Goal: Task Accomplishment & Management: Use online tool/utility

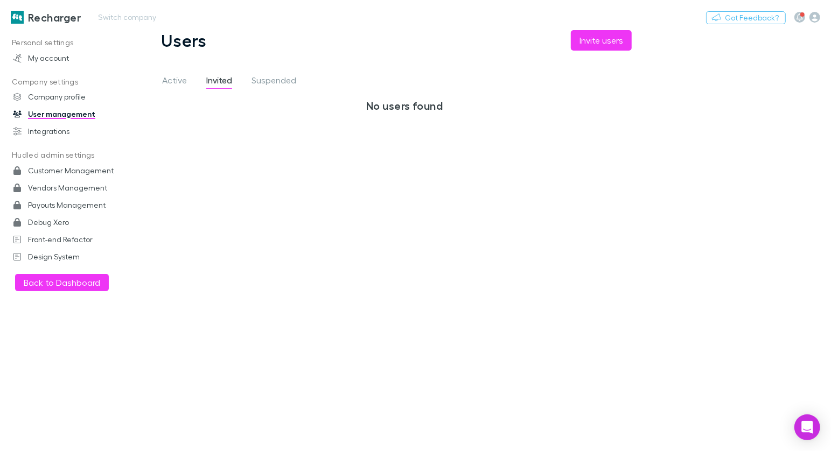
click at [287, 20] on div "Recharger Switch company Nothing Got Feedback?" at bounding box center [415, 17] width 831 height 34
click at [145, 18] on button "Switch company" at bounding box center [127, 17] width 71 height 13
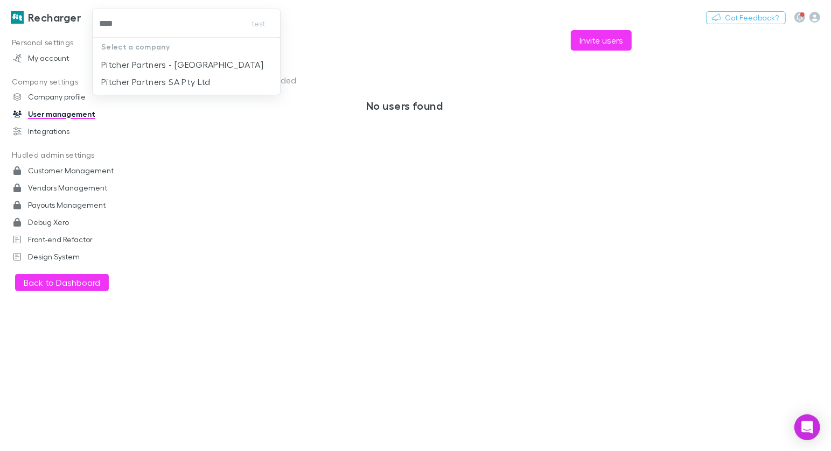
type input "*****"
click at [202, 65] on p "Pitcher Partners - [GEOGRAPHIC_DATA]" at bounding box center [182, 64] width 162 height 13
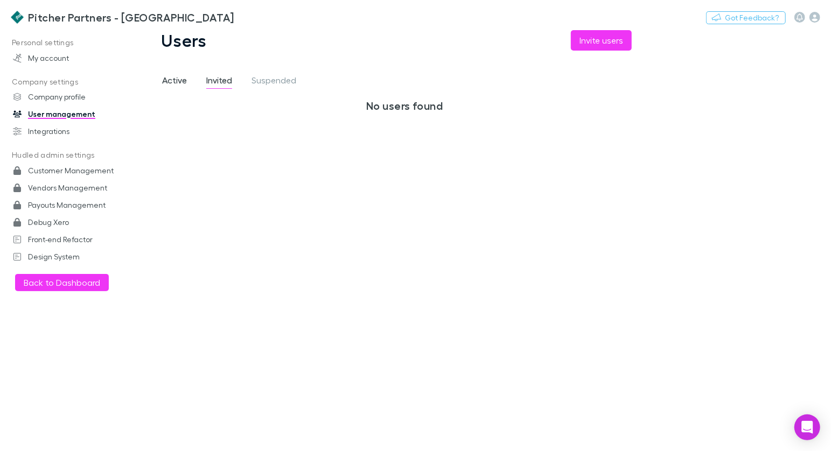
click at [184, 81] on span "Active" at bounding box center [174, 82] width 25 height 14
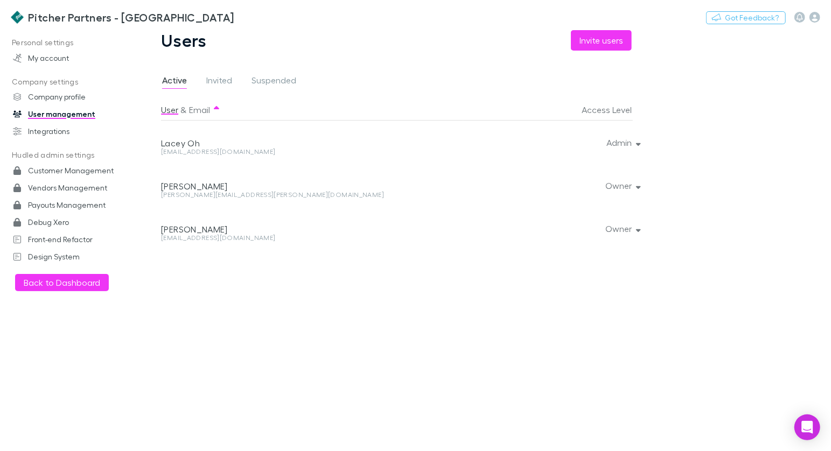
click at [224, 151] on div "[EMAIL_ADDRESS][DOMAIN_NAME]" at bounding box center [310, 152] width 298 height 6
copy div "[EMAIL_ADDRESS][DOMAIN_NAME] Admin"
click at [816, 18] on icon "button" at bounding box center [815, 17] width 11 height 11
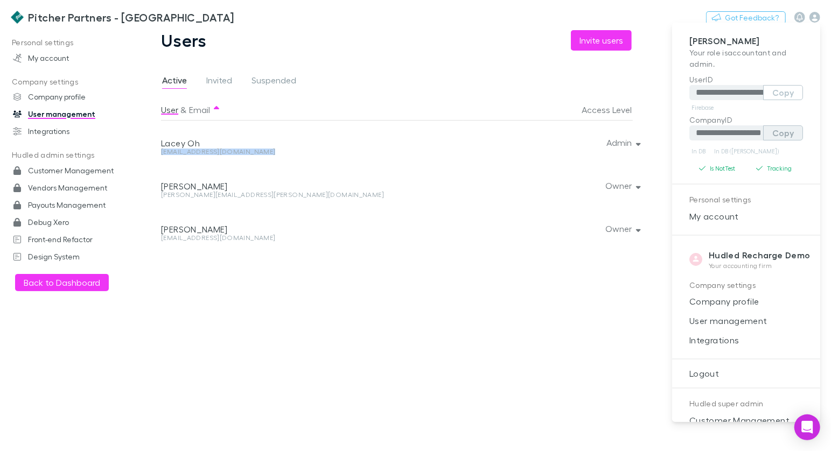
click at [782, 131] on button "Copy" at bounding box center [783, 133] width 40 height 15
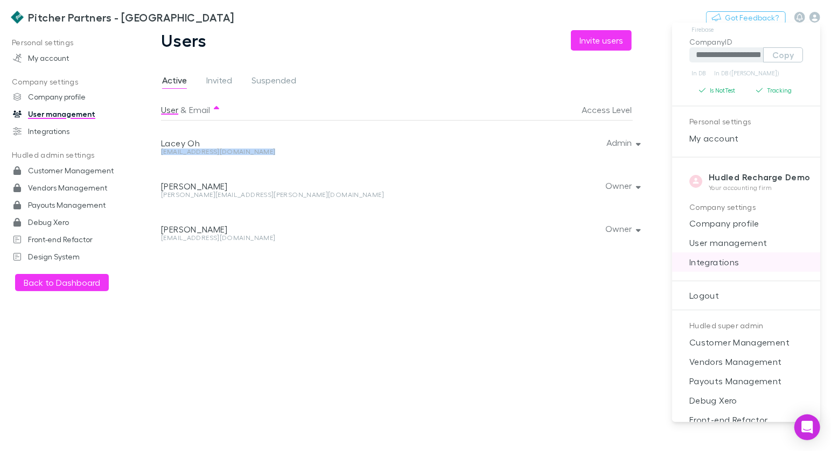
scroll to position [92, 0]
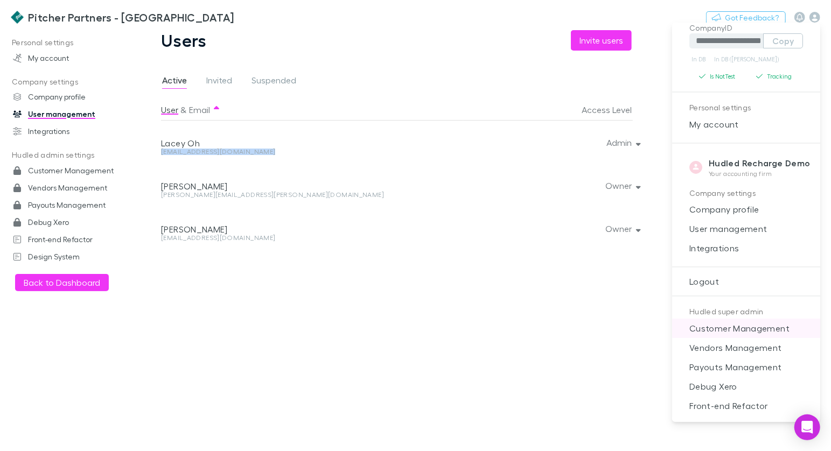
click at [757, 326] on span "Customer Management" at bounding box center [746, 328] width 131 height 13
select select "****"
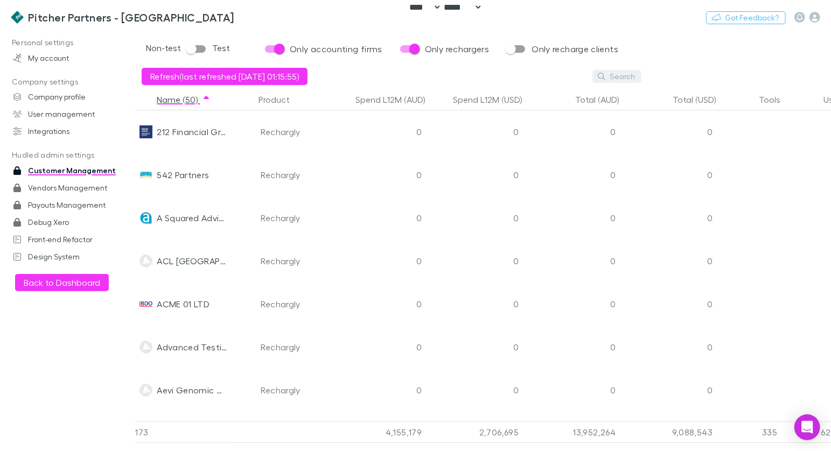
click at [618, 77] on button "Search" at bounding box center [617, 76] width 49 height 13
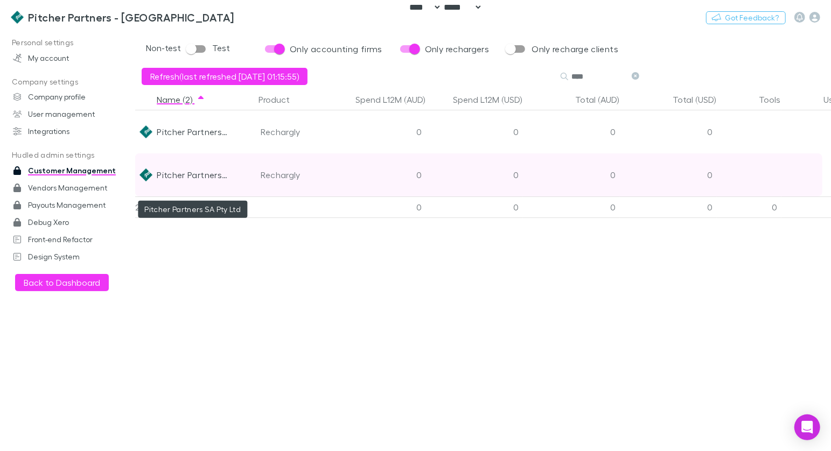
type input "****"
click at [209, 169] on div "Pitcher Partners SA Pty Ltd" at bounding box center [192, 175] width 71 height 43
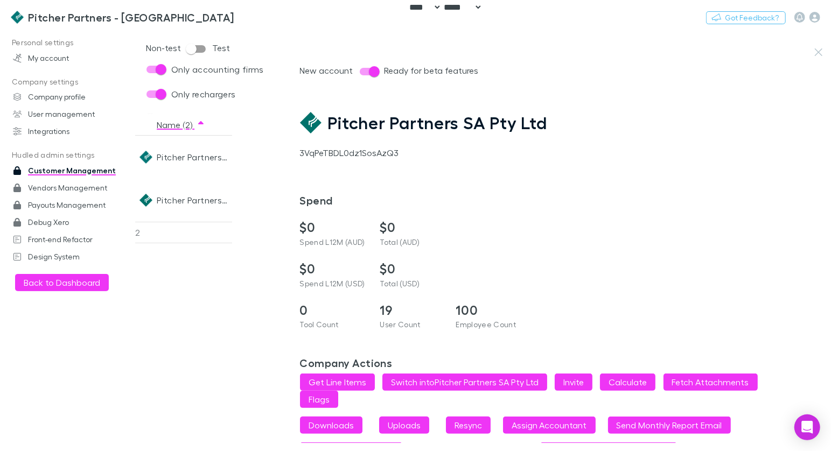
click at [365, 130] on h1 "Pitcher Partners SA Pty Ltd" at bounding box center [437, 123] width 219 height 20
click at [358, 158] on div "3VqPeTBDL0dz1SosAzQ3" at bounding box center [564, 153] width 528 height 13
copy div "3VqPeTBDL0dz1SosAzQ3"
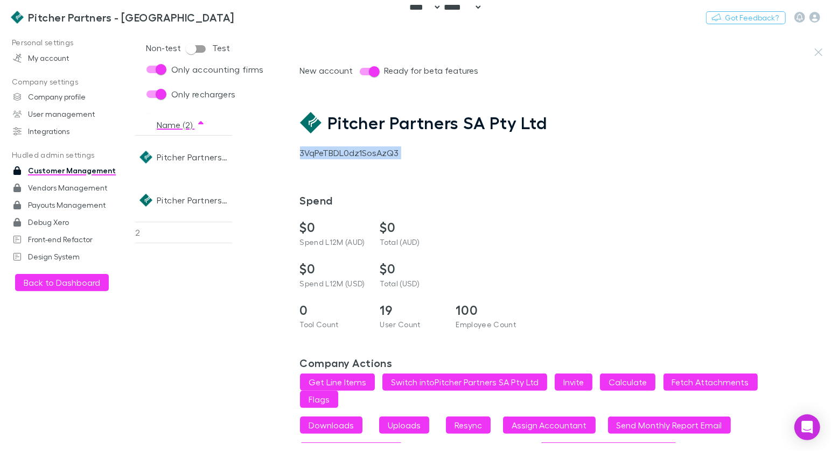
click at [335, 150] on div "3VqPeTBDL0dz1SosAzQ3" at bounding box center [564, 153] width 528 height 13
click at [815, 18] on icon "button" at bounding box center [815, 17] width 11 height 11
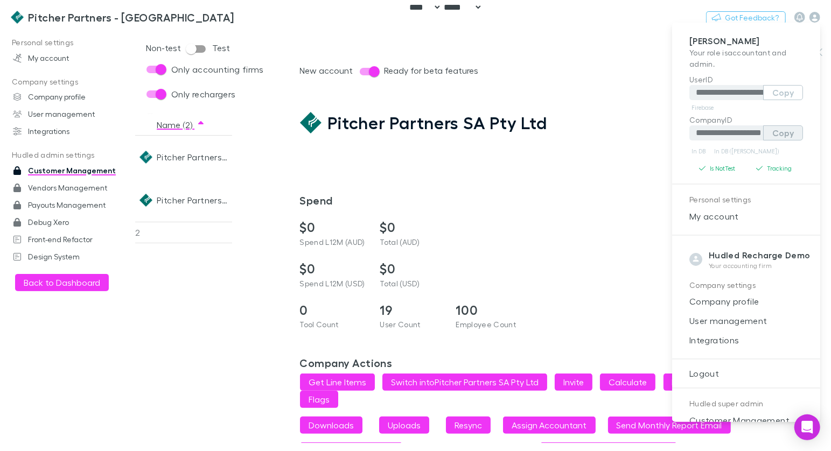
click at [782, 135] on button "Copy" at bounding box center [783, 133] width 40 height 15
click at [782, 130] on button "Copy" at bounding box center [783, 133] width 40 height 15
click at [361, 159] on div at bounding box center [415, 225] width 831 height 451
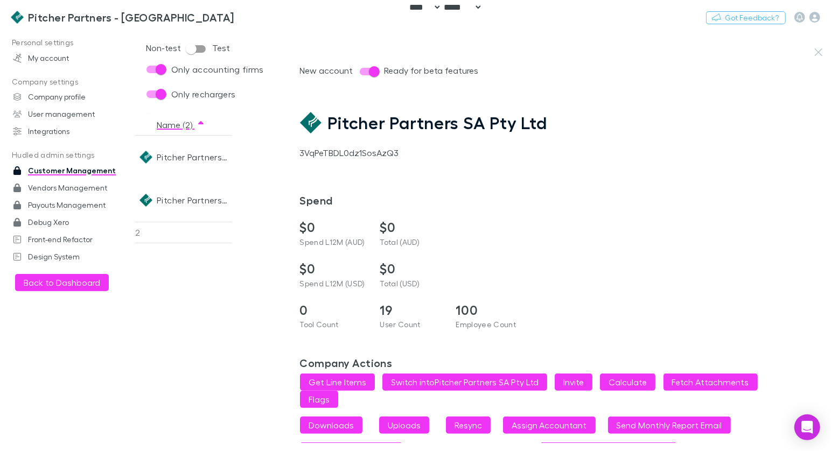
click at [344, 154] on div "3VqPeTBDL0dz1SosAzQ3" at bounding box center [564, 153] width 528 height 13
copy div "3VqPeTBDL0dz1SosAzQ3"
click at [817, 17] on icon "button" at bounding box center [815, 17] width 11 height 11
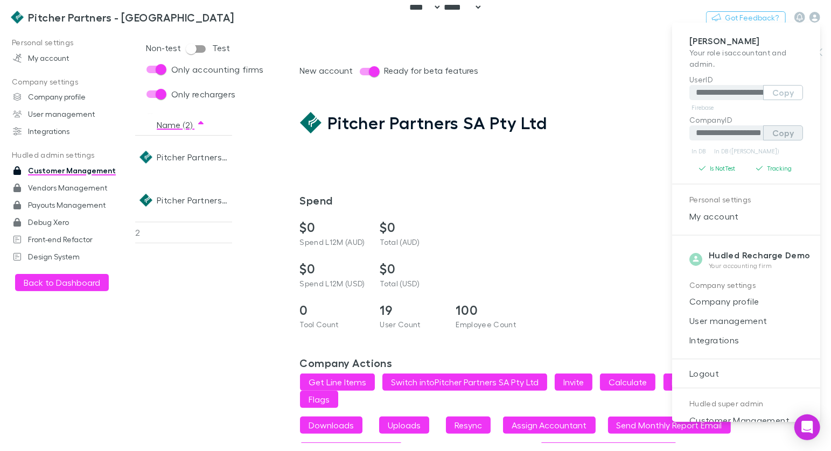
click at [775, 134] on button "Copy" at bounding box center [783, 133] width 40 height 15
click at [200, 160] on div at bounding box center [415, 225] width 831 height 451
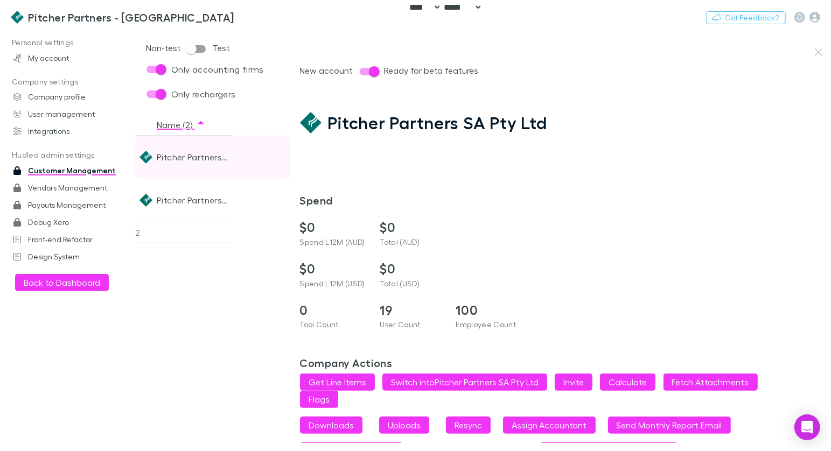
click at [183, 157] on div "Pitcher Partners - [GEOGRAPHIC_DATA]" at bounding box center [192, 157] width 71 height 43
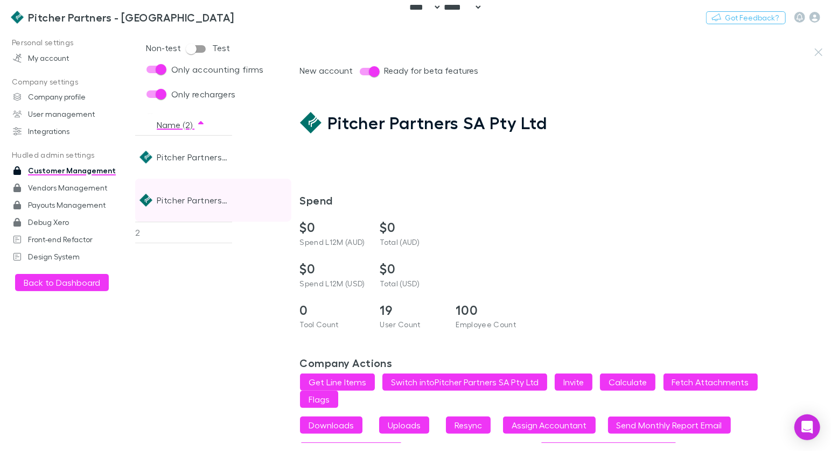
click at [198, 197] on div "Pitcher Partners SA Pty Ltd" at bounding box center [192, 200] width 71 height 43
click at [215, 203] on div "Pitcher Partners SA Pty Ltd" at bounding box center [192, 200] width 71 height 43
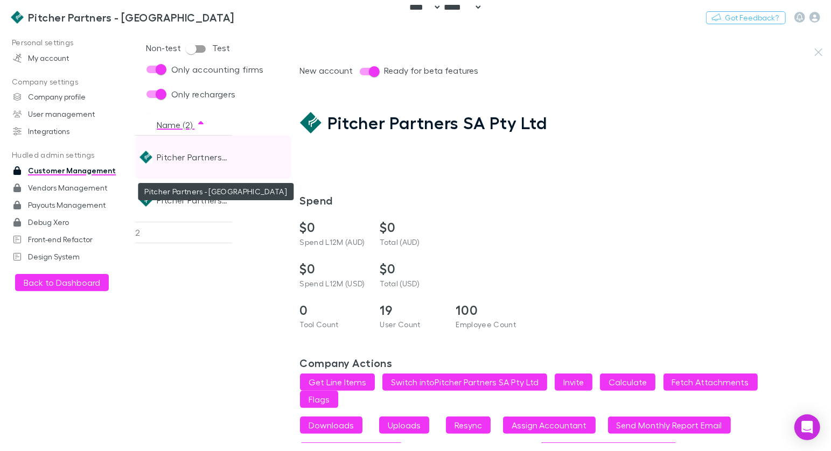
click at [201, 159] on div "Pitcher Partners - [GEOGRAPHIC_DATA]" at bounding box center [192, 157] width 71 height 43
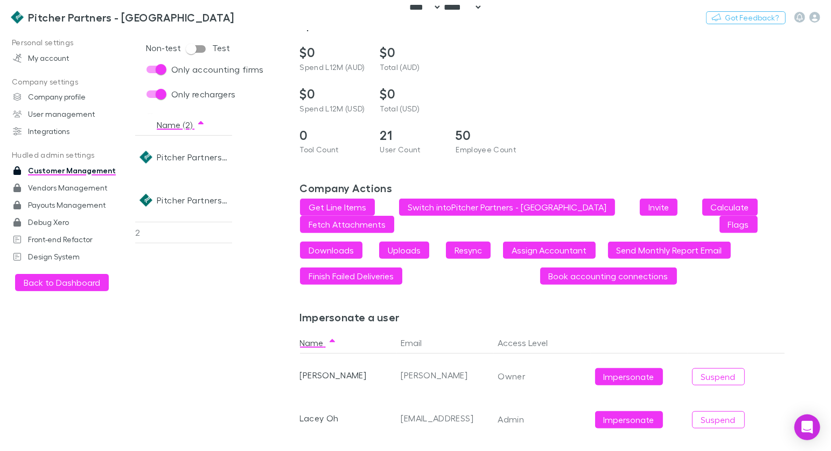
scroll to position [215, 0]
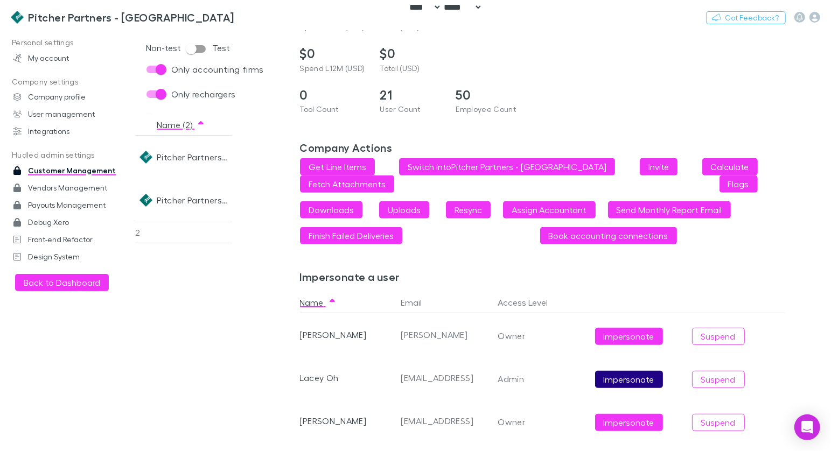
click at [617, 382] on button "Impersonate" at bounding box center [629, 379] width 68 height 17
